Goal: Information Seeking & Learning: Find specific fact

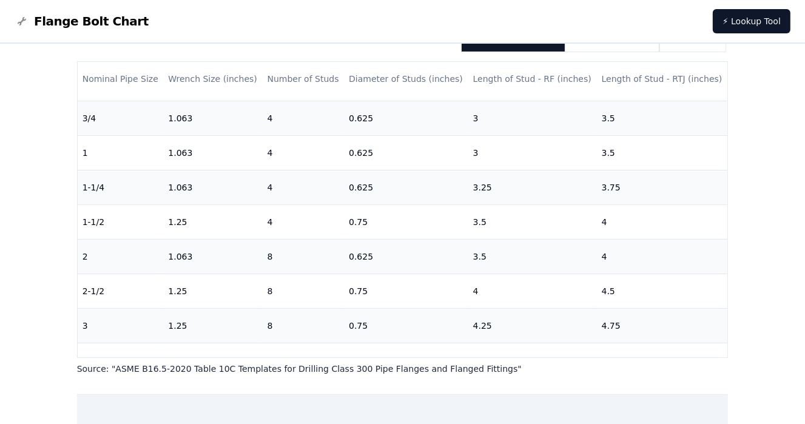
scroll to position [49, 0]
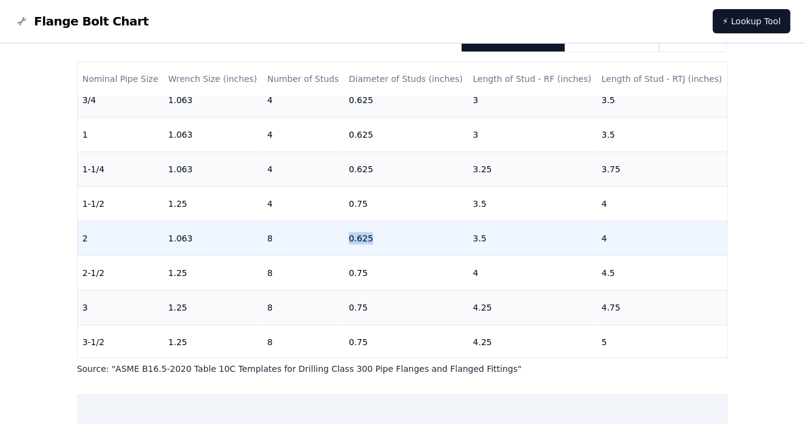
drag, startPoint x: 346, startPoint y: 240, endPoint x: 366, endPoint y: 241, distance: 20.1
click at [366, 241] on td "0.625" at bounding box center [406, 238] width 124 height 35
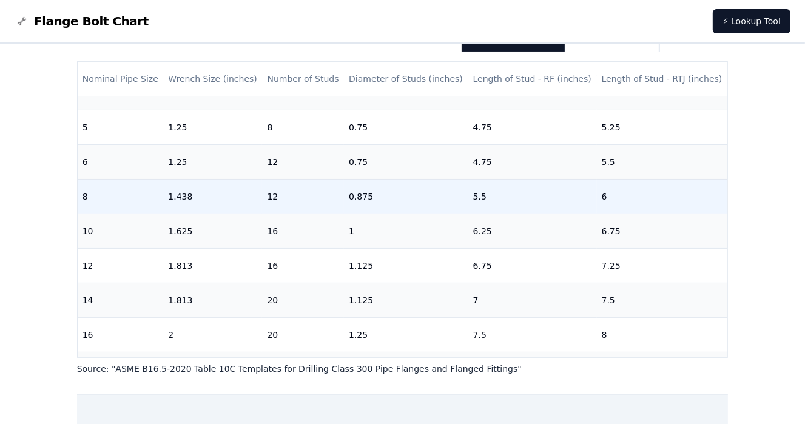
scroll to position [303, 0]
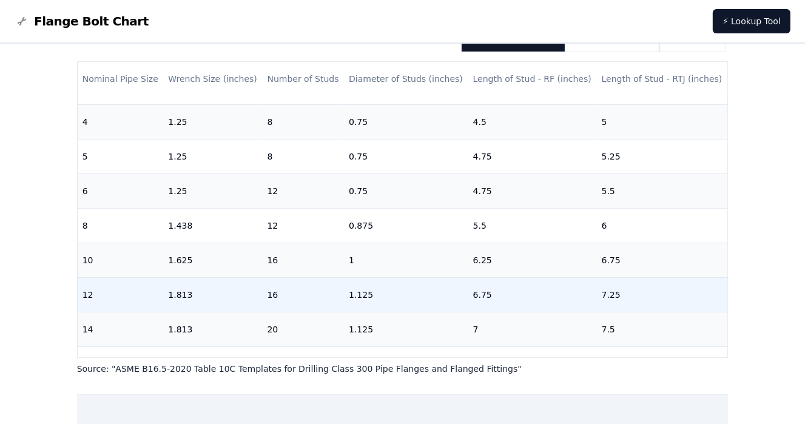
click at [597, 289] on td "7.25" at bounding box center [662, 294] width 131 height 35
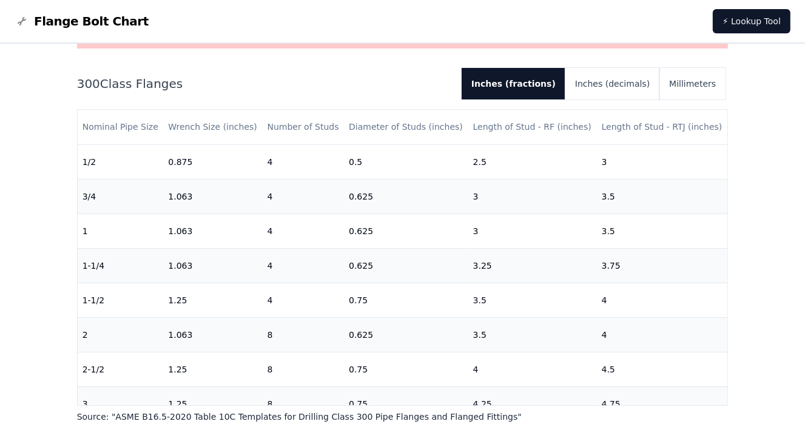
scroll to position [0, 0]
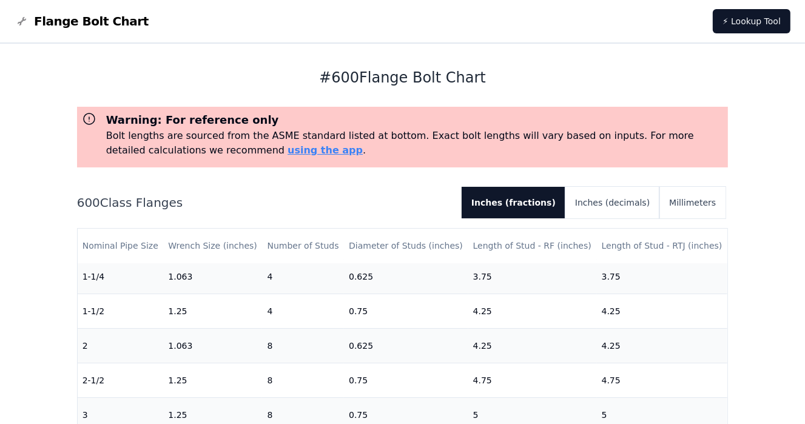
scroll to position [109, 0]
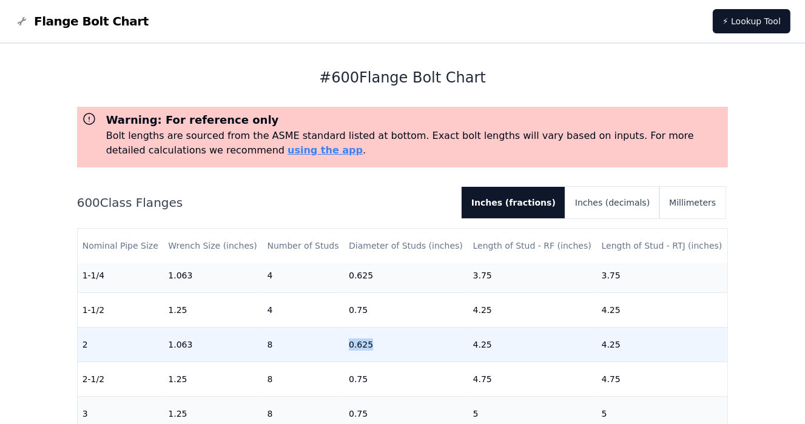
drag, startPoint x: 346, startPoint y: 345, endPoint x: 366, endPoint y: 343, distance: 20.7
click at [366, 343] on td "0.625" at bounding box center [406, 344] width 124 height 35
